Goal: Transaction & Acquisition: Book appointment/travel/reservation

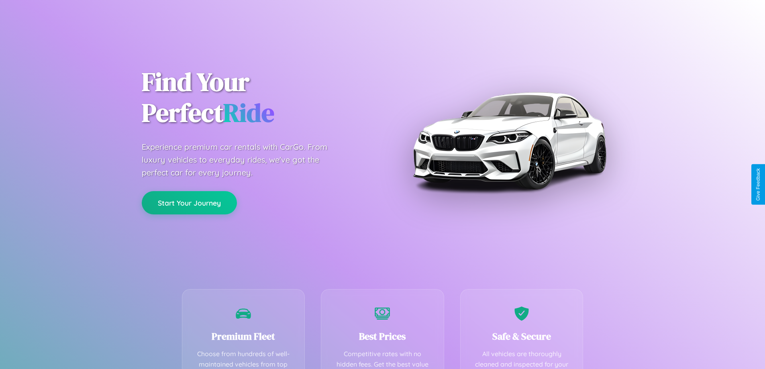
scroll to position [234, 0]
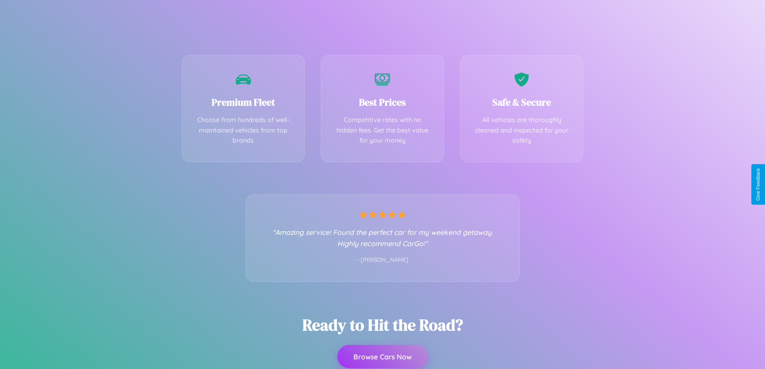
click at [382, 357] on button "Browse Cars Now" at bounding box center [382, 356] width 90 height 23
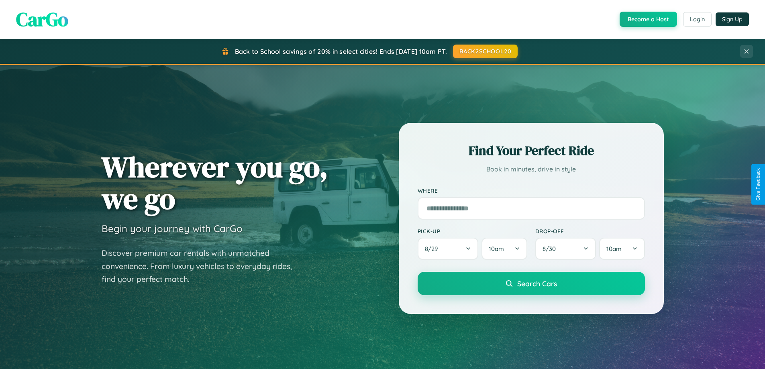
scroll to position [553, 0]
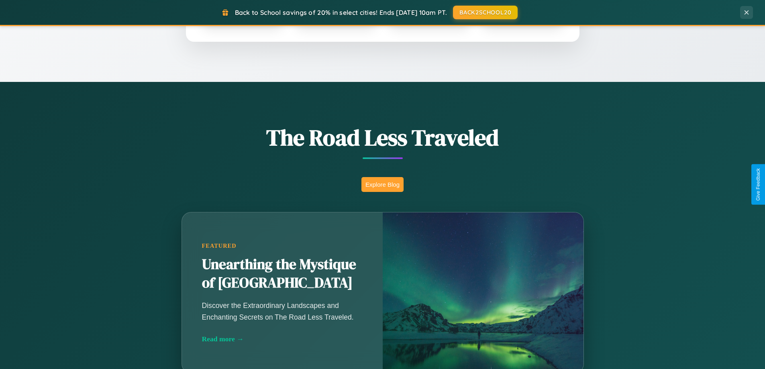
click at [382, 184] on button "Explore Blog" at bounding box center [382, 184] width 42 height 15
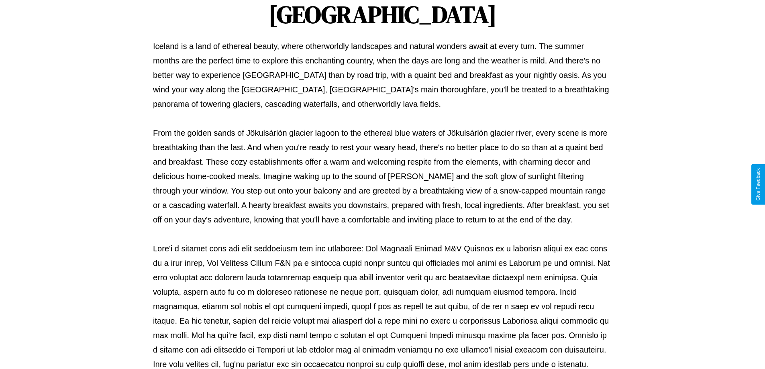
scroll to position [260, 0]
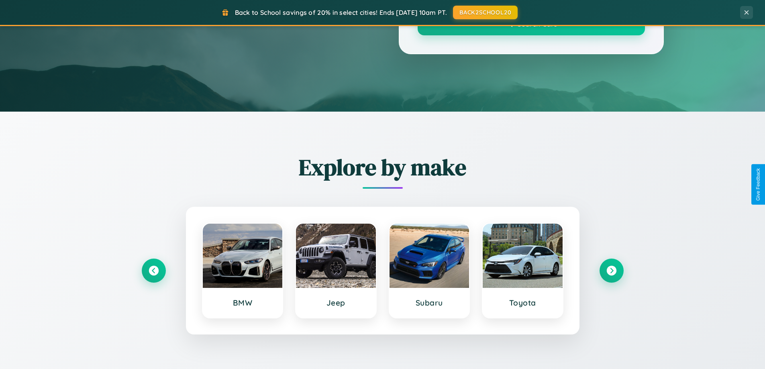
scroll to position [553, 0]
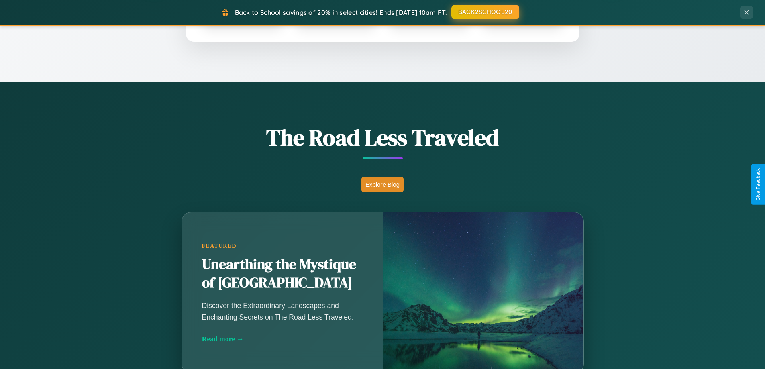
click at [485, 12] on button "BACK2SCHOOL20" at bounding box center [485, 12] width 68 height 14
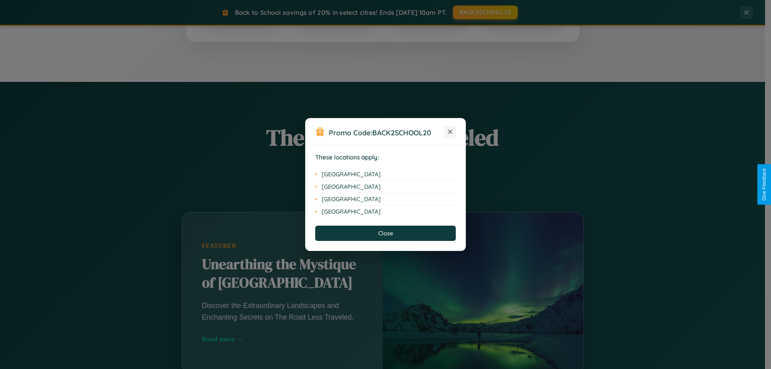
click at [450, 132] on icon at bounding box center [450, 132] width 4 height 4
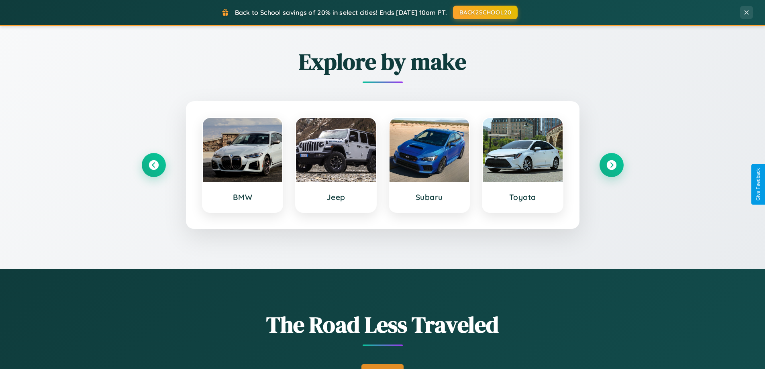
scroll to position [0, 0]
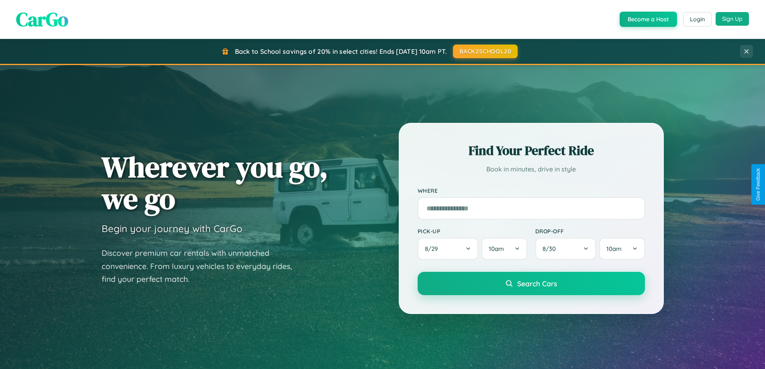
click at [732, 19] on button "Sign Up" at bounding box center [732, 19] width 33 height 14
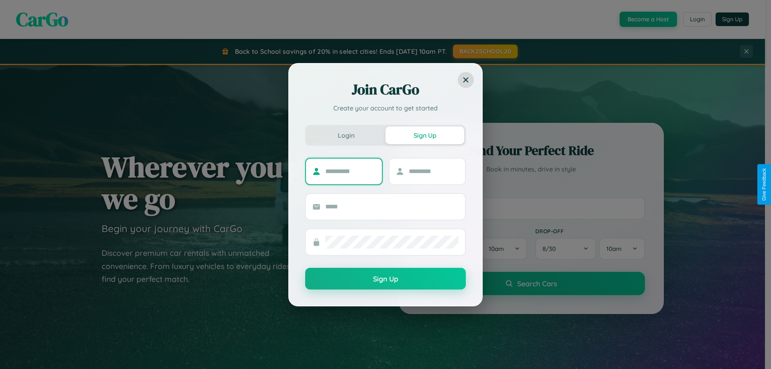
click at [350, 171] on input "text" at bounding box center [350, 171] width 50 height 13
type input "****"
click at [433, 171] on input "text" at bounding box center [434, 171] width 50 height 13
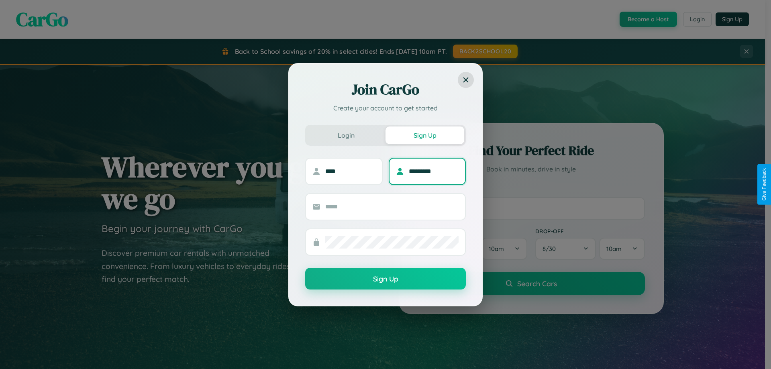
type input "*********"
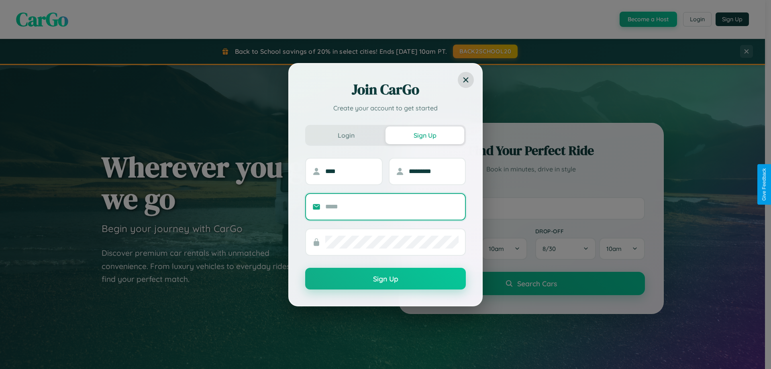
click at [392, 206] on input "text" at bounding box center [391, 206] width 133 height 13
type input "**********"
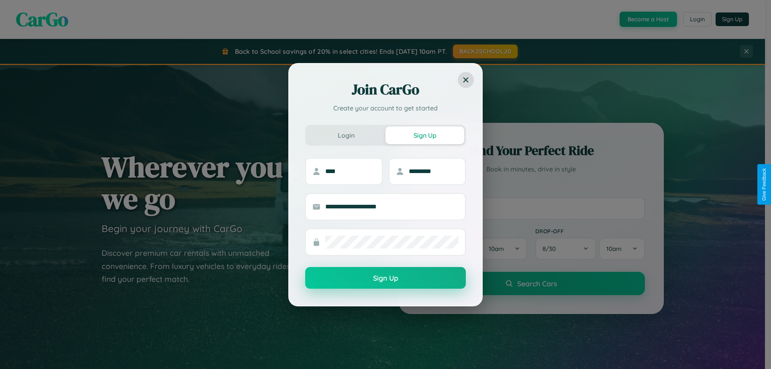
click at [385, 278] on button "Sign Up" at bounding box center [385, 278] width 161 height 22
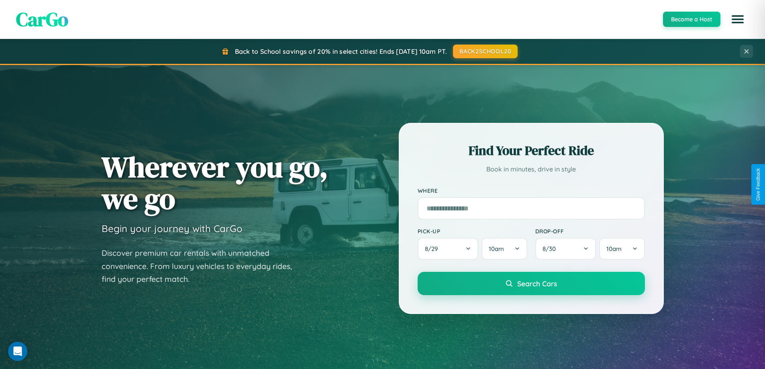
scroll to position [1290, 0]
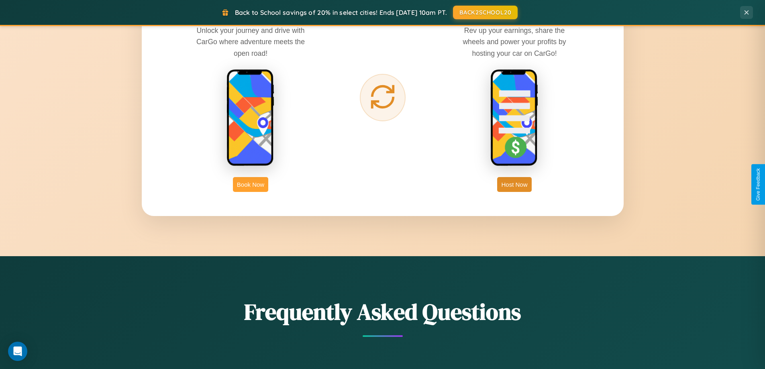
click at [251, 184] on button "Book Now" at bounding box center [250, 184] width 35 height 15
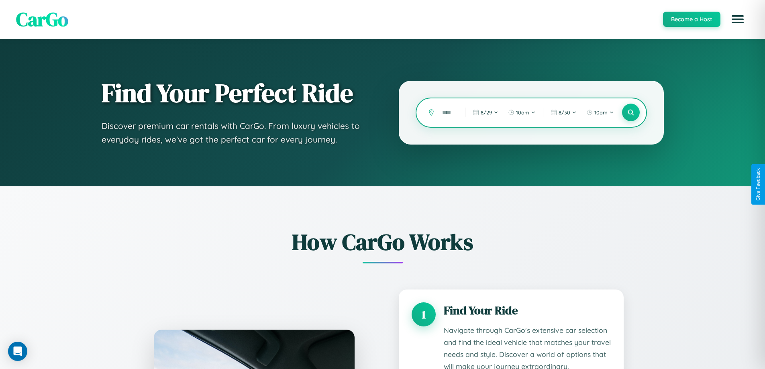
click at [448, 112] on input "text" at bounding box center [447, 113] width 19 height 14
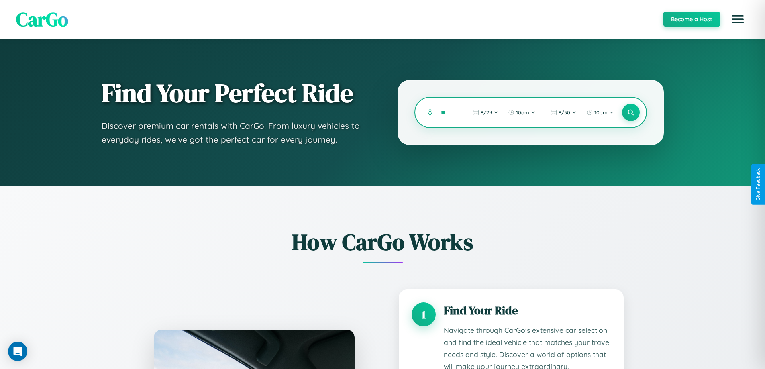
type input "*"
type input "*********"
click at [630, 112] on icon at bounding box center [631, 113] width 8 height 8
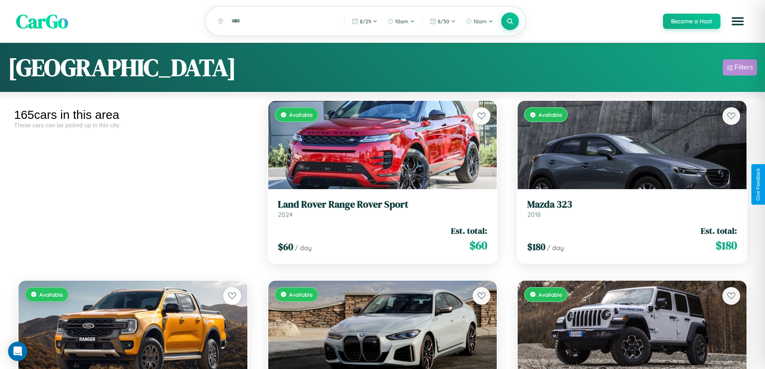
click at [740, 69] on div "Filters" at bounding box center [743, 67] width 18 height 8
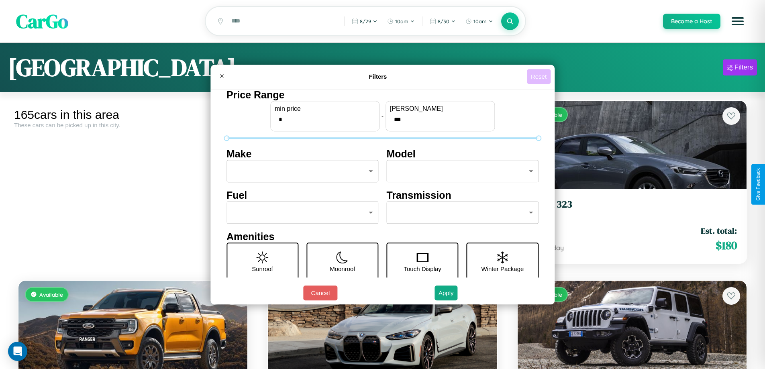
click at [540, 76] on button "Reset" at bounding box center [539, 76] width 24 height 15
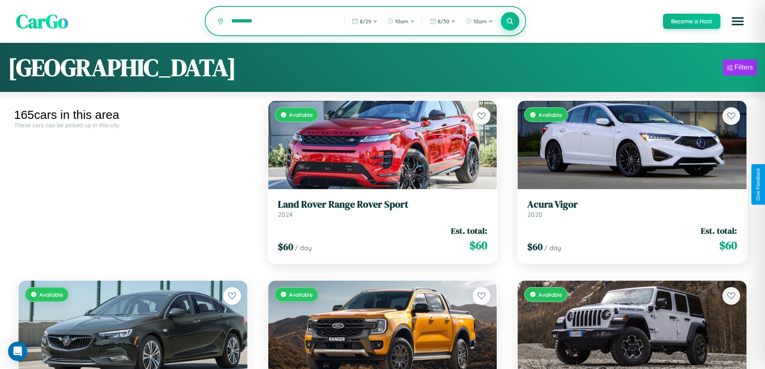
type input "*********"
click at [510, 22] on icon at bounding box center [510, 21] width 8 height 8
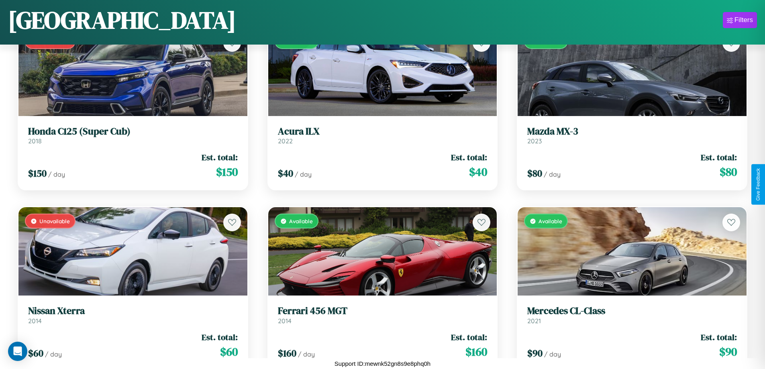
scroll to position [2271, 0]
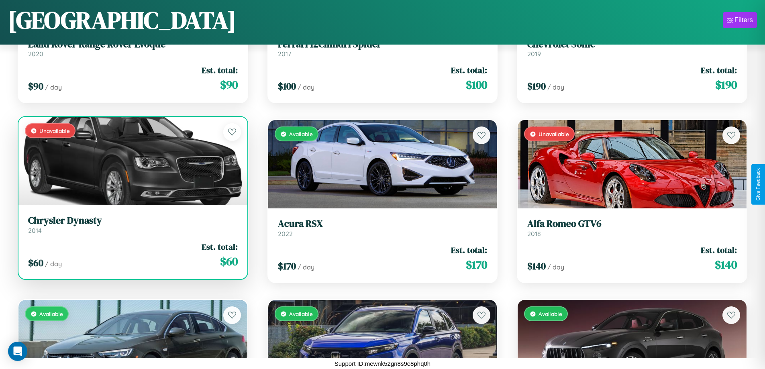
click at [132, 225] on h3 "Chrysler Dynasty" at bounding box center [133, 221] width 210 height 12
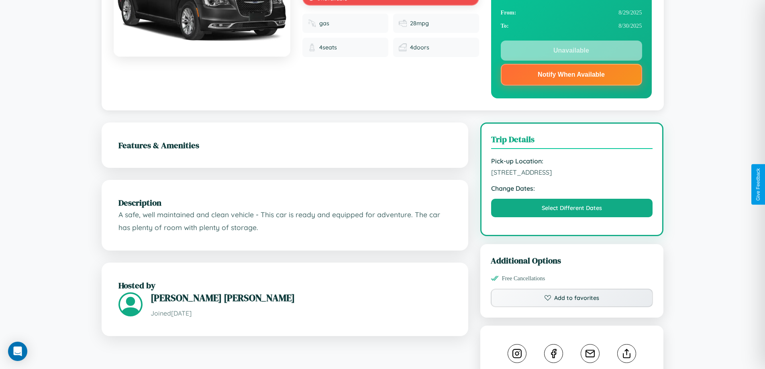
scroll to position [289, 0]
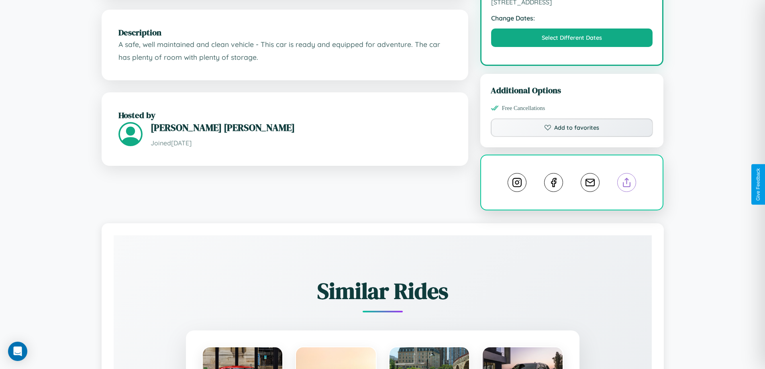
click at [627, 184] on line at bounding box center [627, 181] width 0 height 6
